Goal: Task Accomplishment & Management: Manage account settings

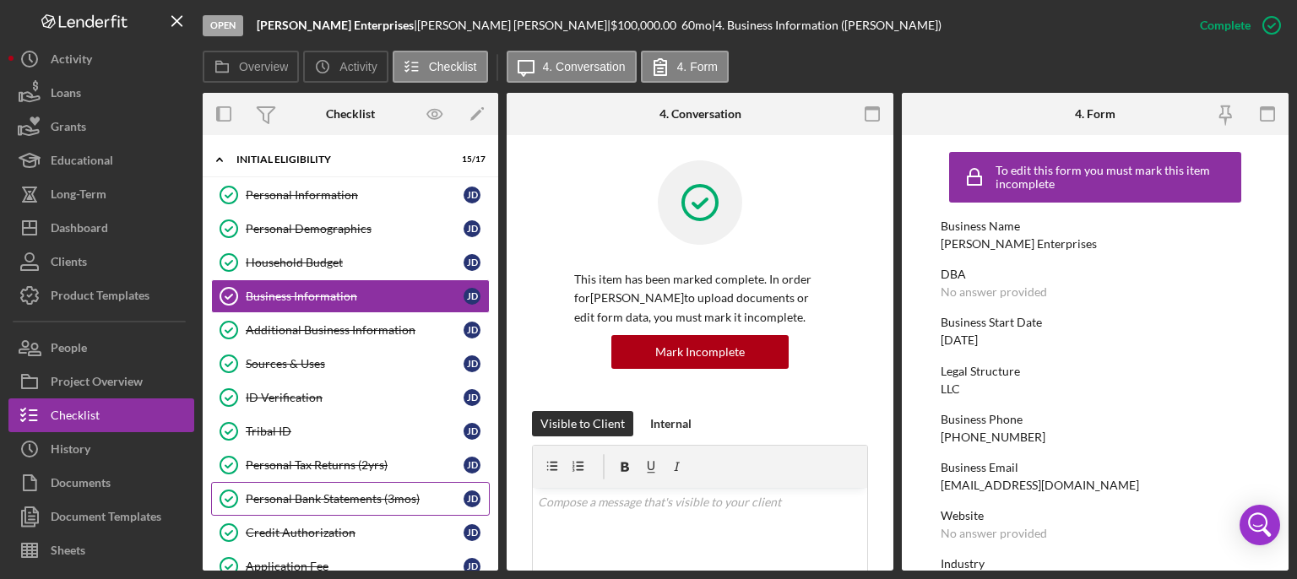
click at [325, 492] on div "Personal Bank Statements (3mos)" at bounding box center [355, 499] width 218 height 14
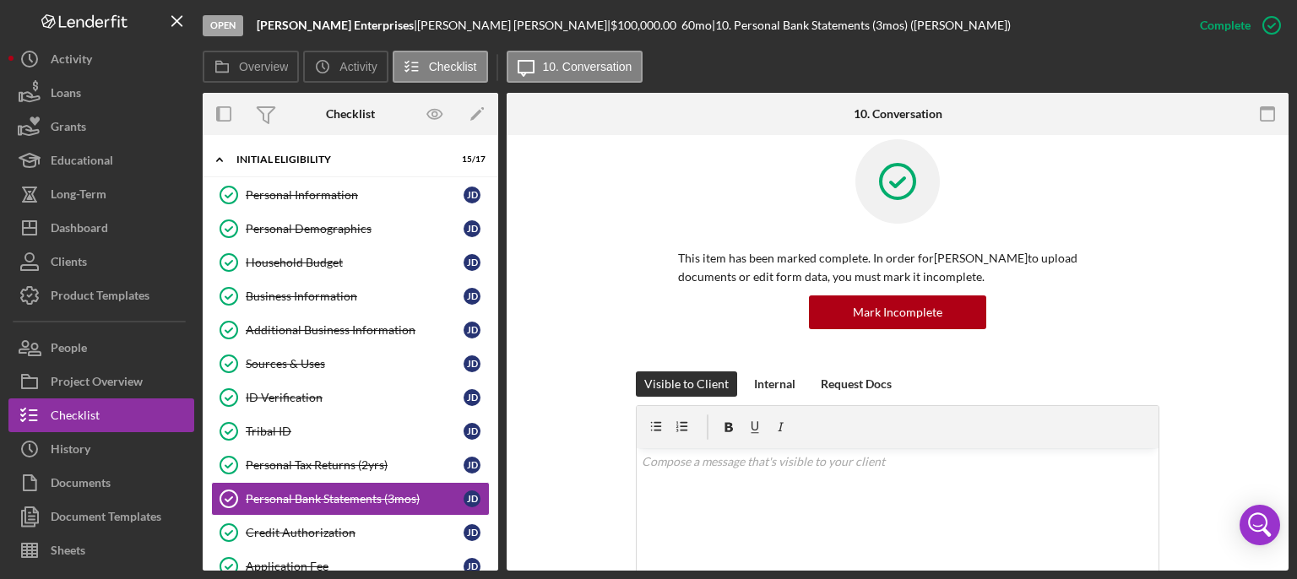
scroll to position [26, 0]
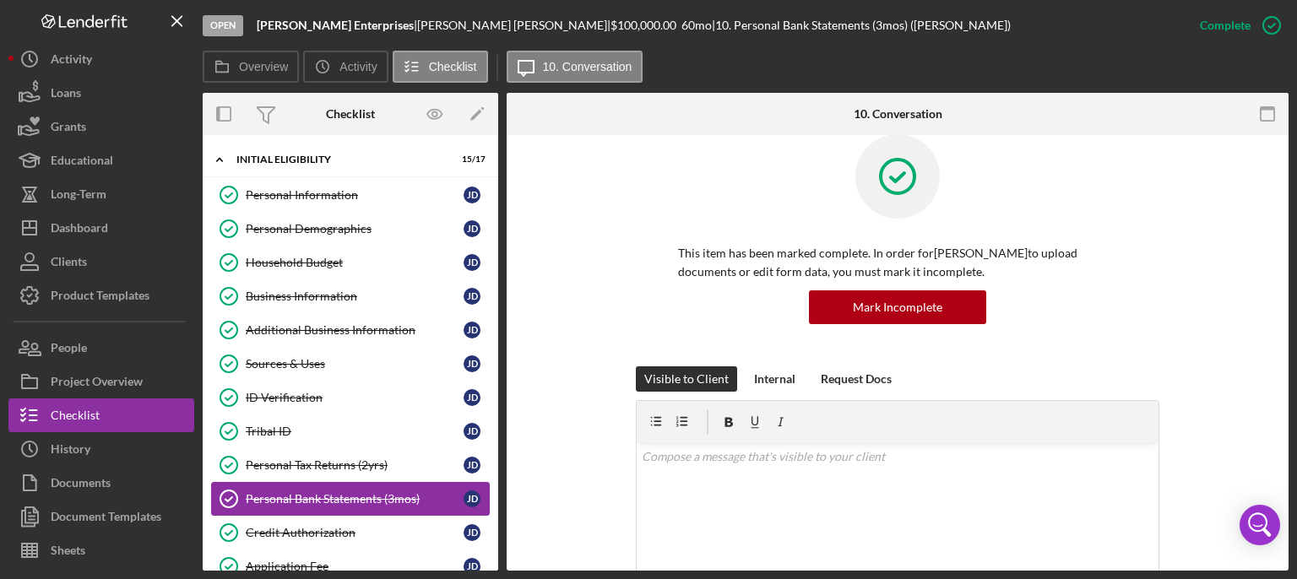
click at [358, 493] on div "Personal Bank Statements (3mos)" at bounding box center [355, 499] width 218 height 14
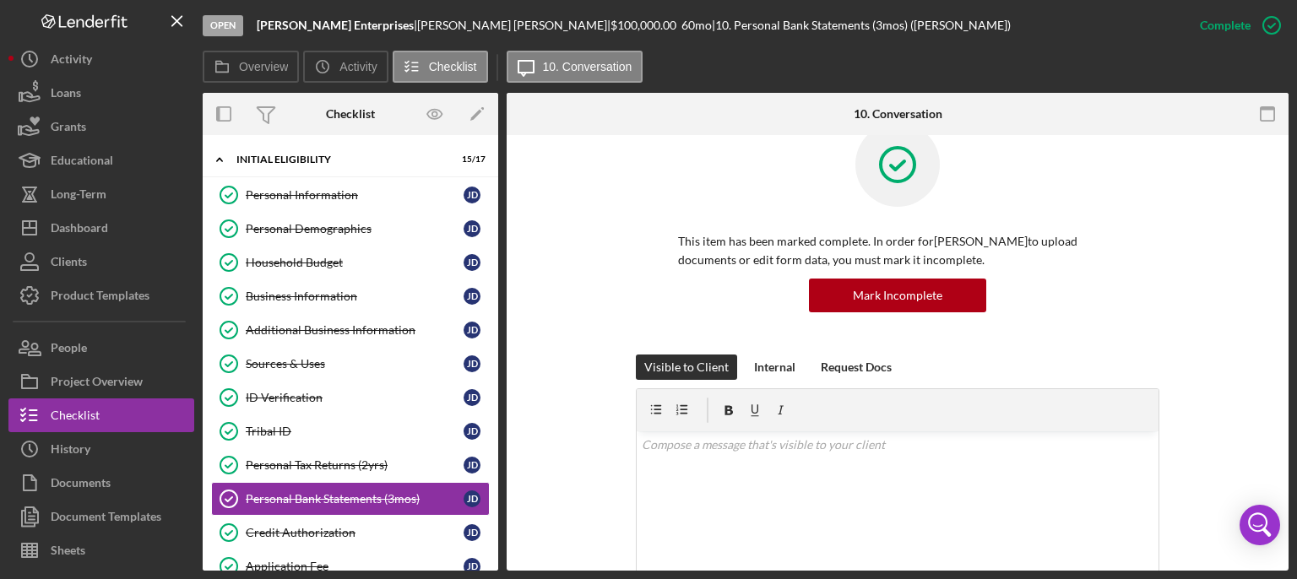
scroll to position [21, 0]
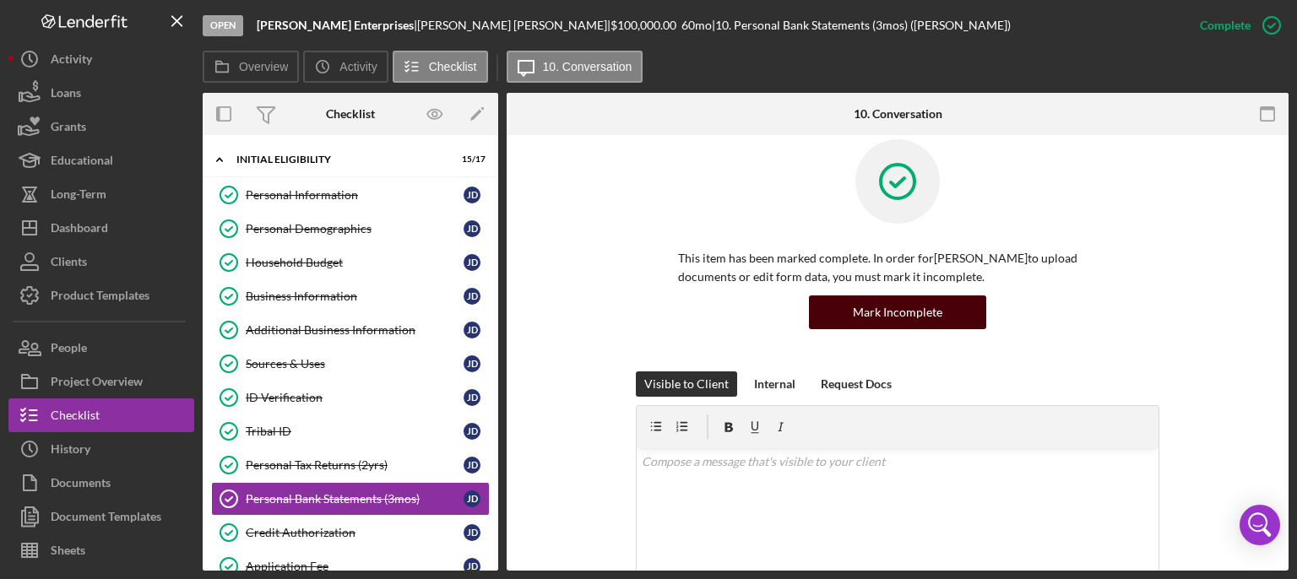
click at [895, 325] on div "Mark Incomplete" at bounding box center [897, 312] width 89 height 34
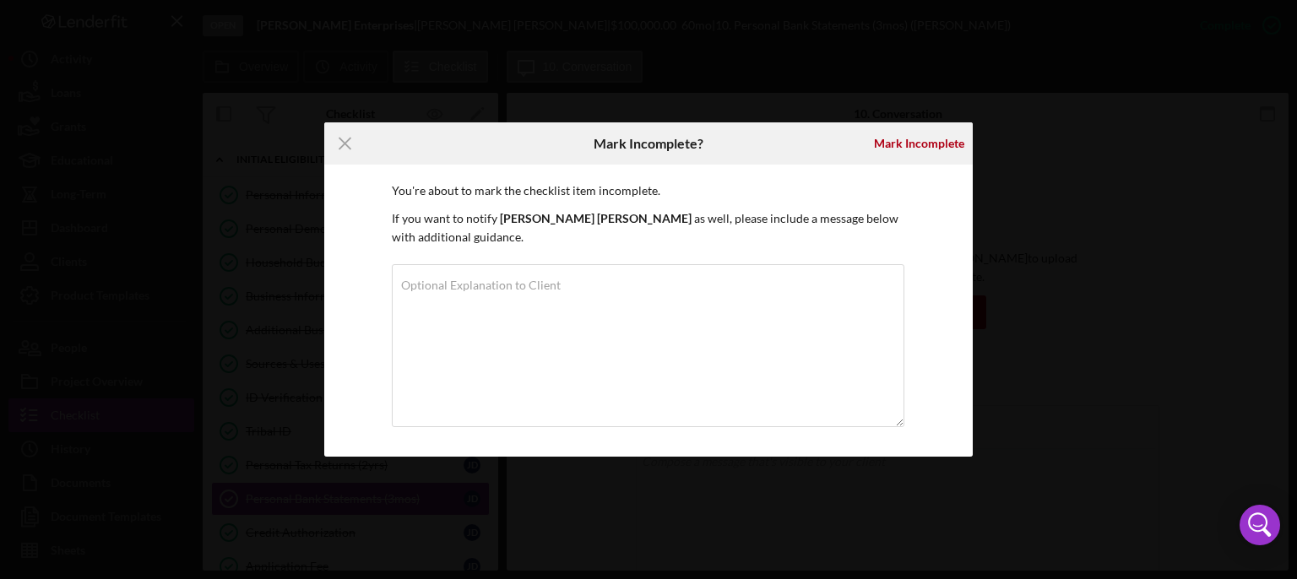
click at [480, 257] on div "You're about to mark the checklist item incomplete. If you want to notify [PERS…" at bounding box center [648, 310] width 513 height 257
click at [445, 311] on textarea "Optional Explanation to Client" at bounding box center [648, 345] width 512 height 163
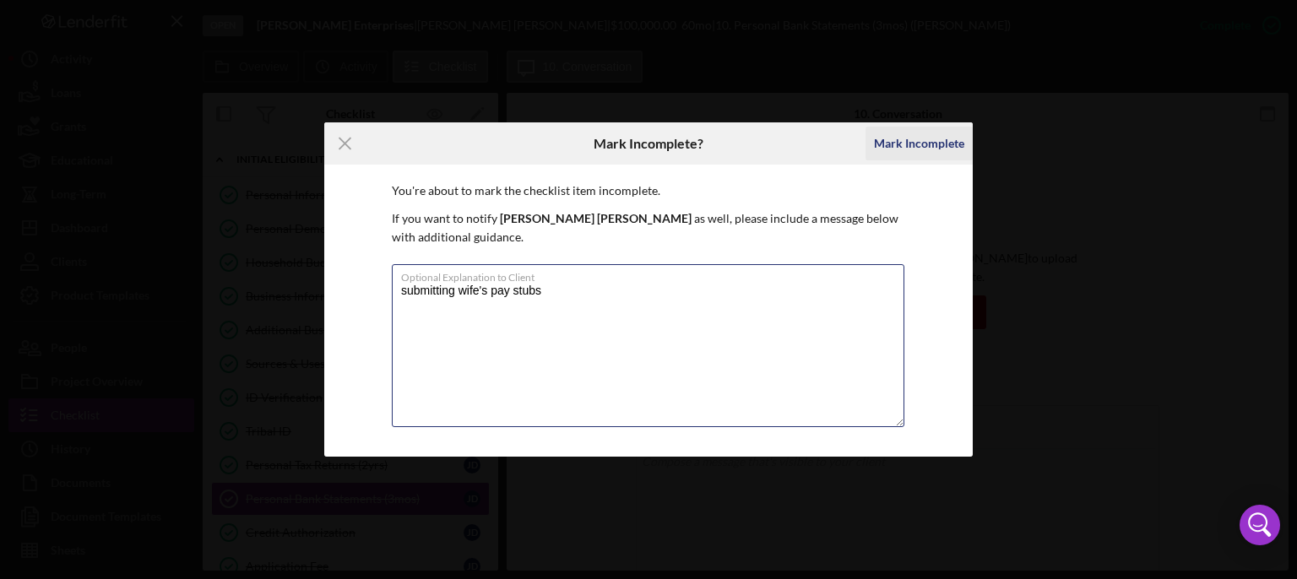
type textarea "submitting wife's pay stubs"
click at [919, 136] on div "Mark Incomplete" at bounding box center [919, 144] width 90 height 34
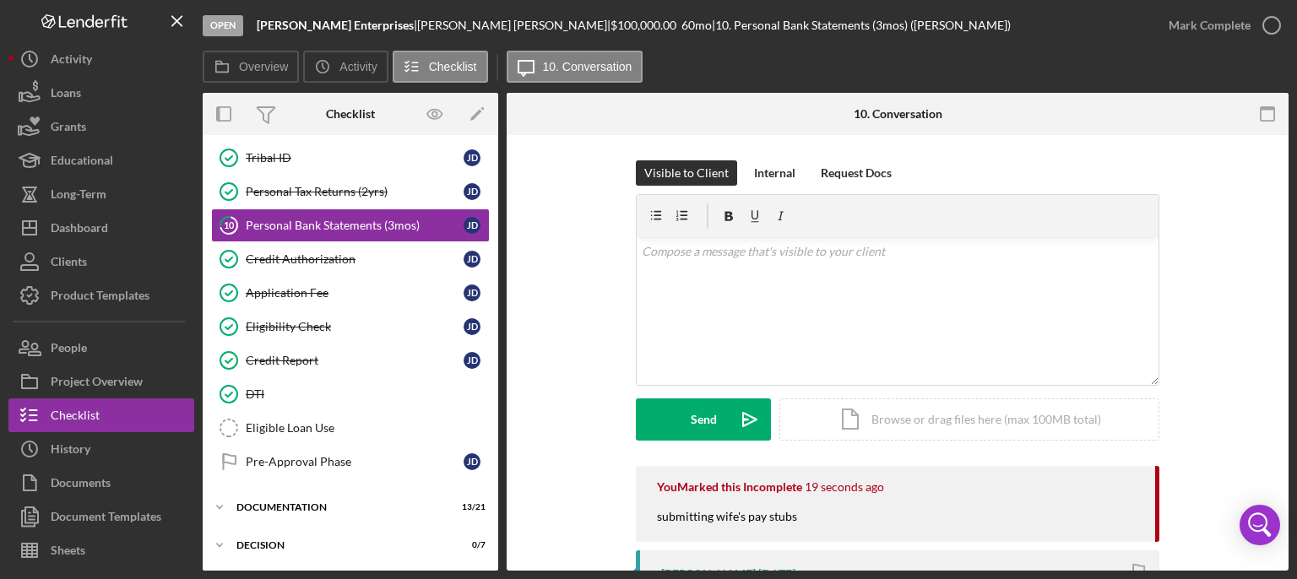
scroll to position [275, 0]
click at [292, 501] on div "Documentation" at bounding box center [356, 506] width 241 height 10
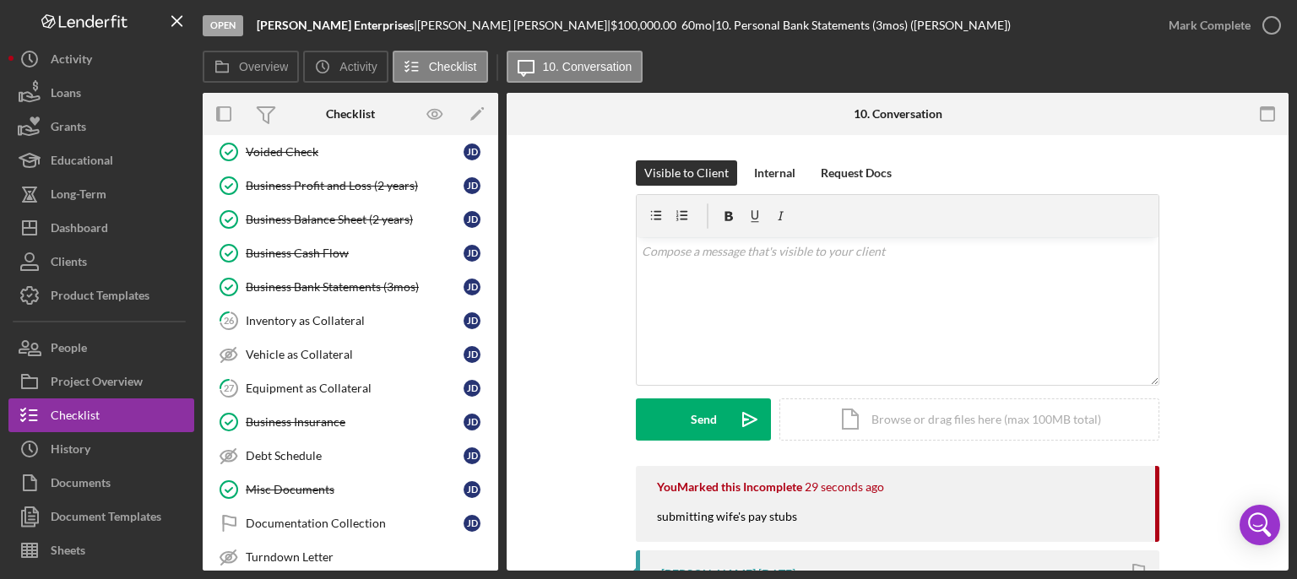
scroll to position [908, 0]
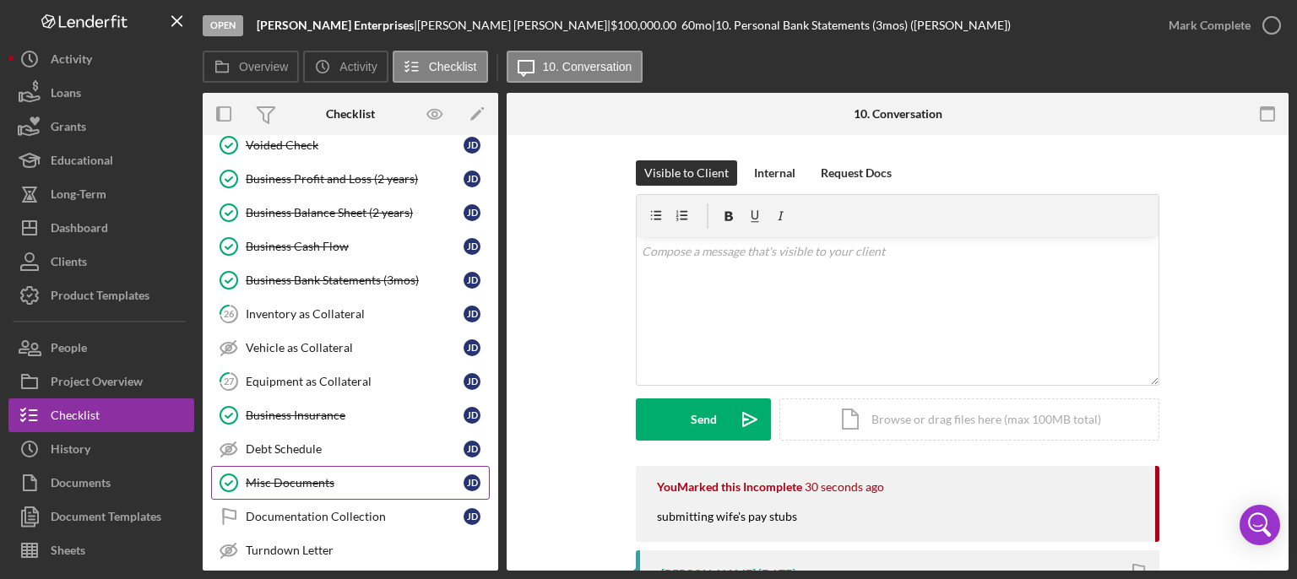
click at [285, 476] on div "Misc Documents" at bounding box center [355, 483] width 218 height 14
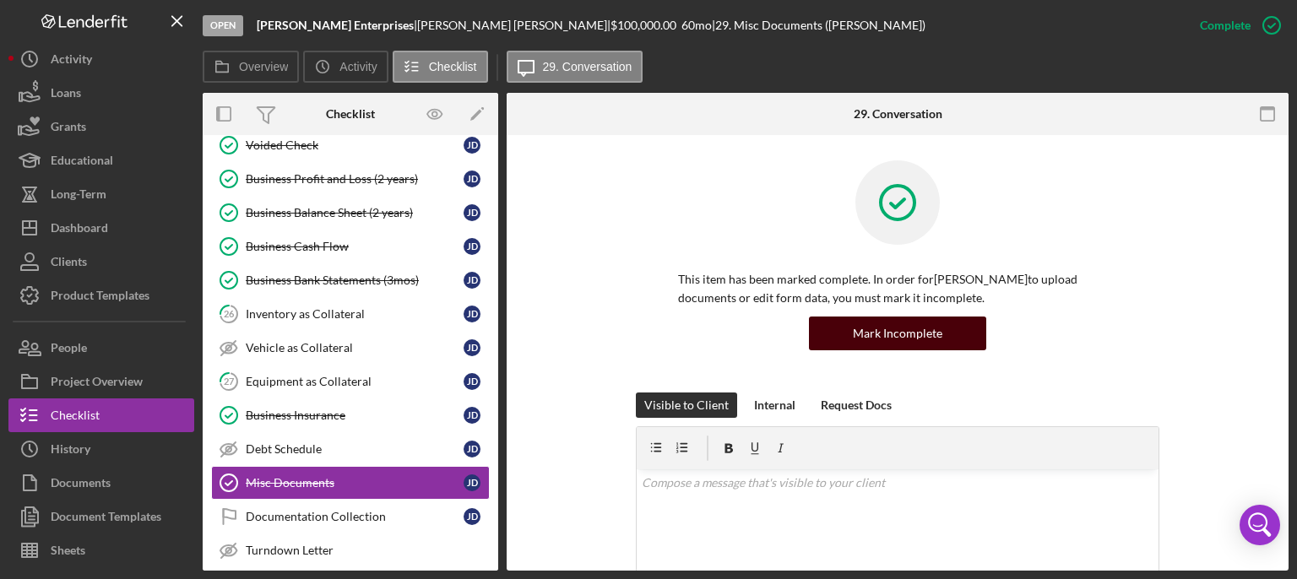
click at [864, 341] on div "Mark Incomplete" at bounding box center [897, 334] width 89 height 34
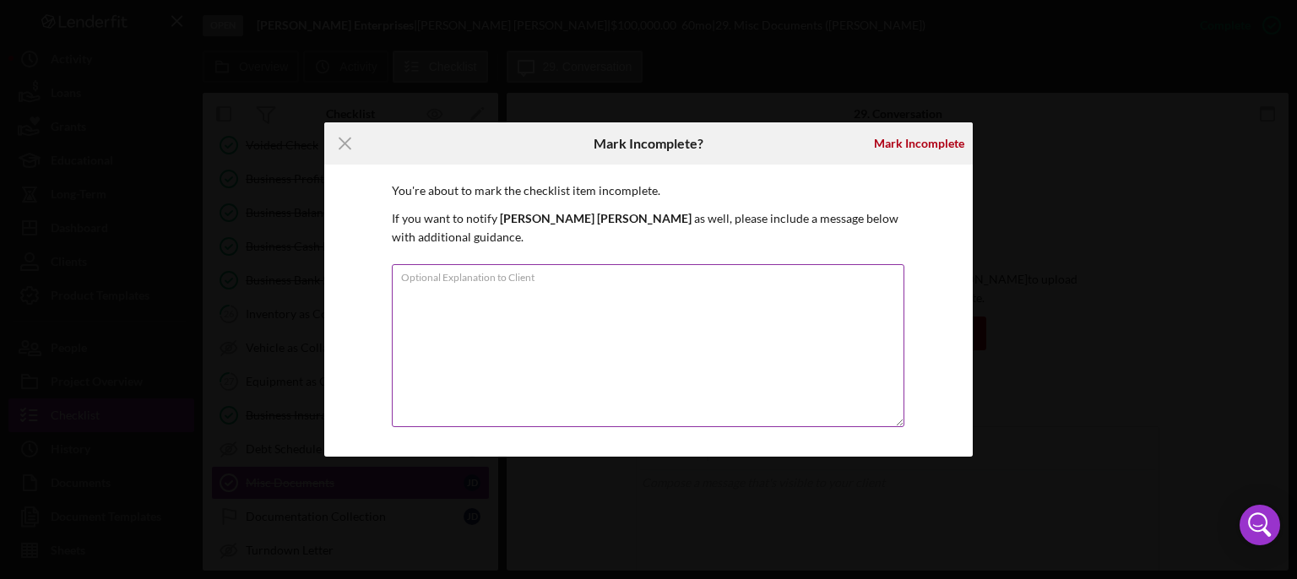
click at [501, 291] on textarea "Optional Explanation to Client" at bounding box center [648, 345] width 512 height 163
click at [511, 291] on textarea "submitting credit expolanation" at bounding box center [648, 345] width 512 height 163
click at [604, 297] on textarea "submitting credit explanation" at bounding box center [648, 345] width 512 height 163
click at [461, 288] on textarea "submitting credit explanation" at bounding box center [648, 345] width 512 height 163
click at [453, 290] on textarea "submitting credit explanation" at bounding box center [648, 345] width 512 height 163
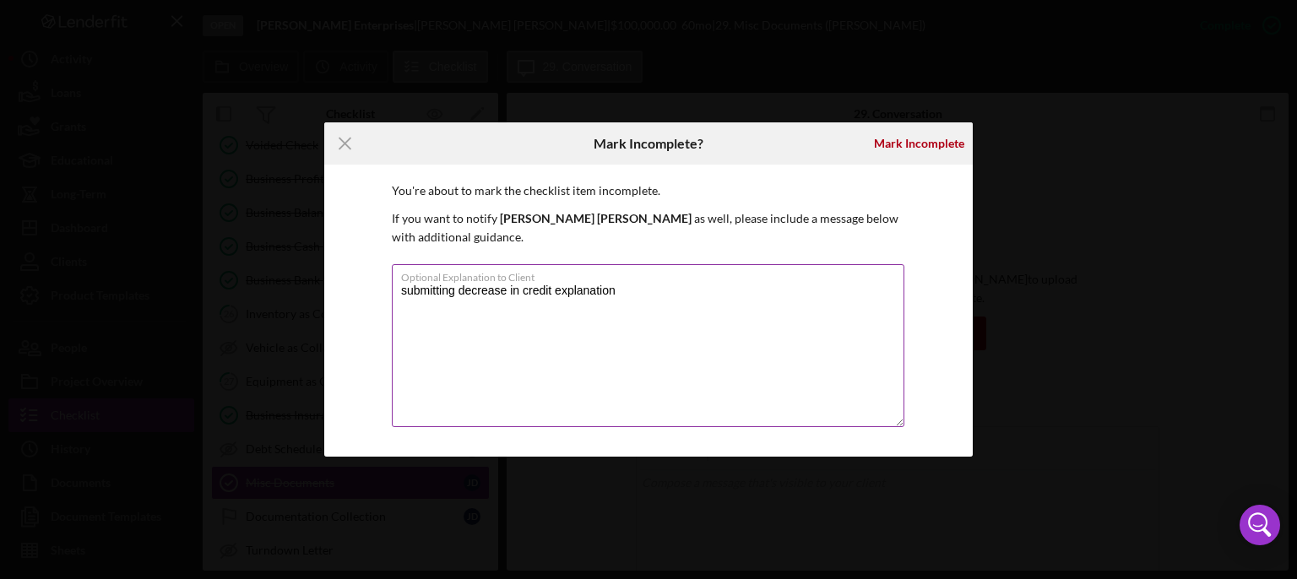
click at [645, 289] on textarea "submitting decrease in credit explanation" at bounding box center [648, 345] width 512 height 163
click at [451, 290] on textarea "submitting decrease in credit" at bounding box center [648, 345] width 512 height 163
type textarea "submitting letter for decrease in credit"
click at [925, 143] on div "Mark Incomplete" at bounding box center [919, 144] width 90 height 34
